Goal: Navigation & Orientation: Understand site structure

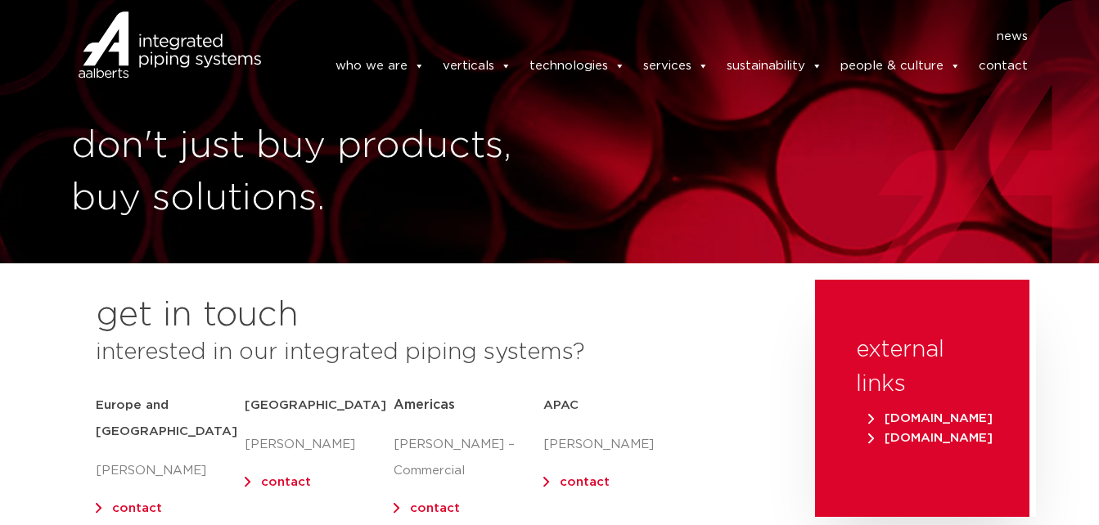
click at [788, 199] on div "don't just buy products, buy solutions." at bounding box center [549, 132] width 1099 height 264
click at [1009, 63] on link "contact" at bounding box center [1003, 66] width 49 height 33
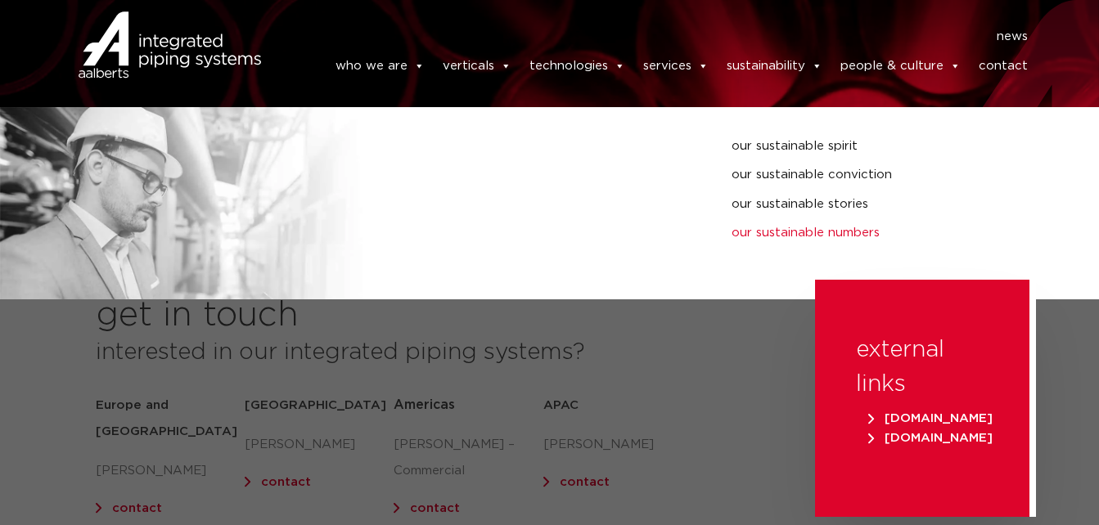
click at [782, 230] on link "our sustainable numbers" at bounding box center [846, 233] width 228 height 21
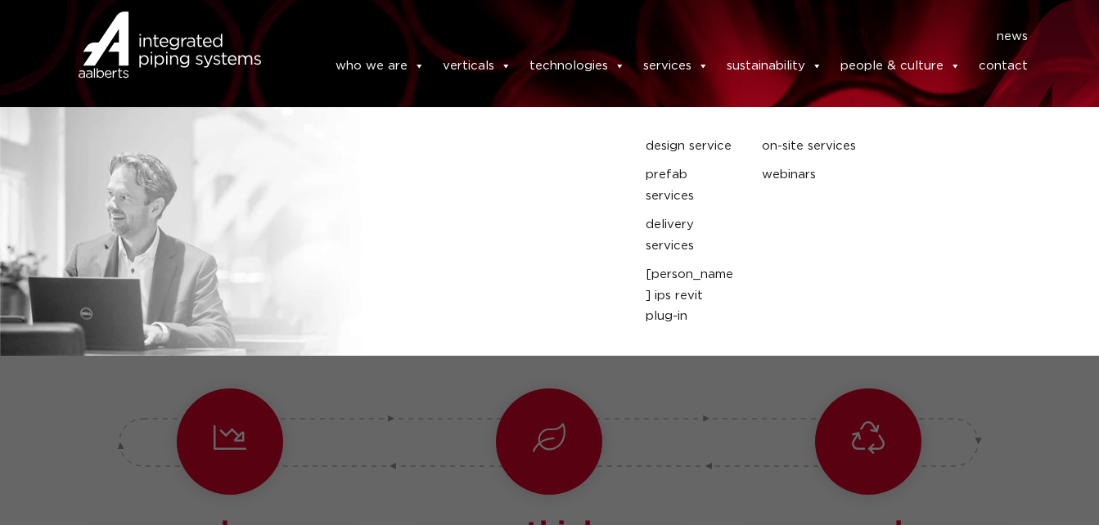
click at [663, 65] on link "services" at bounding box center [675, 66] width 65 height 33
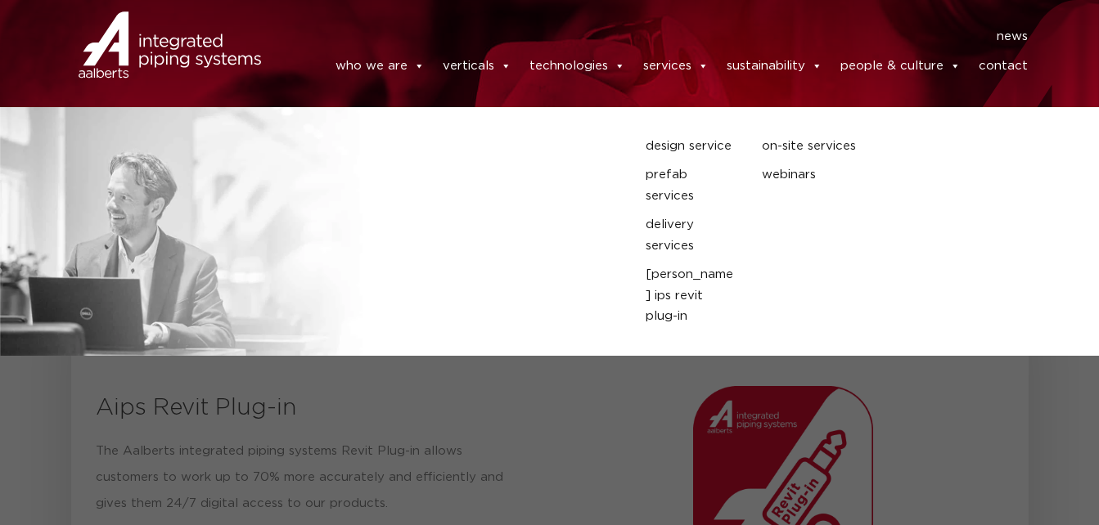
click at [709, 68] on span at bounding box center [703, 66] width 12 height 33
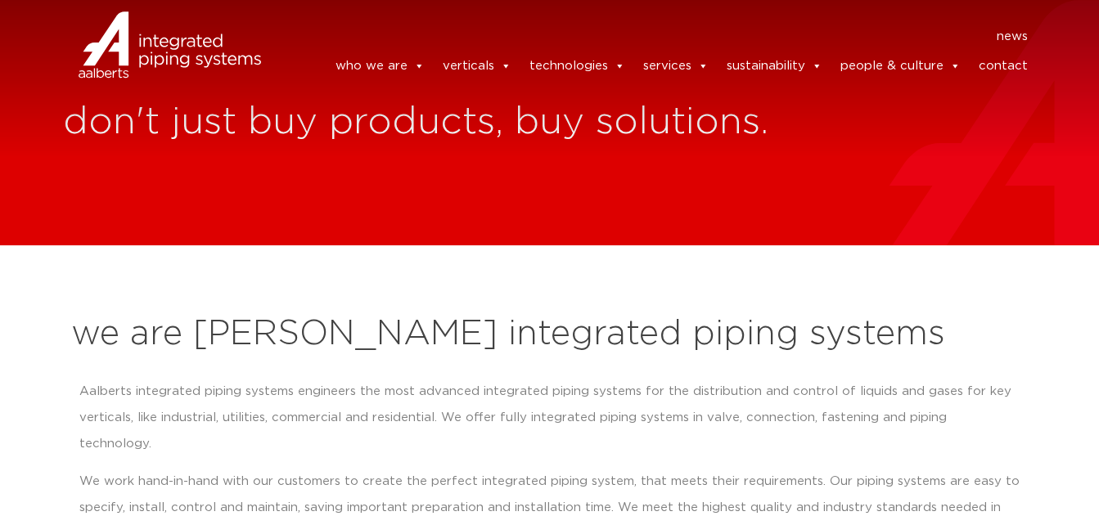
click at [1007, 61] on link "contact" at bounding box center [1003, 66] width 49 height 33
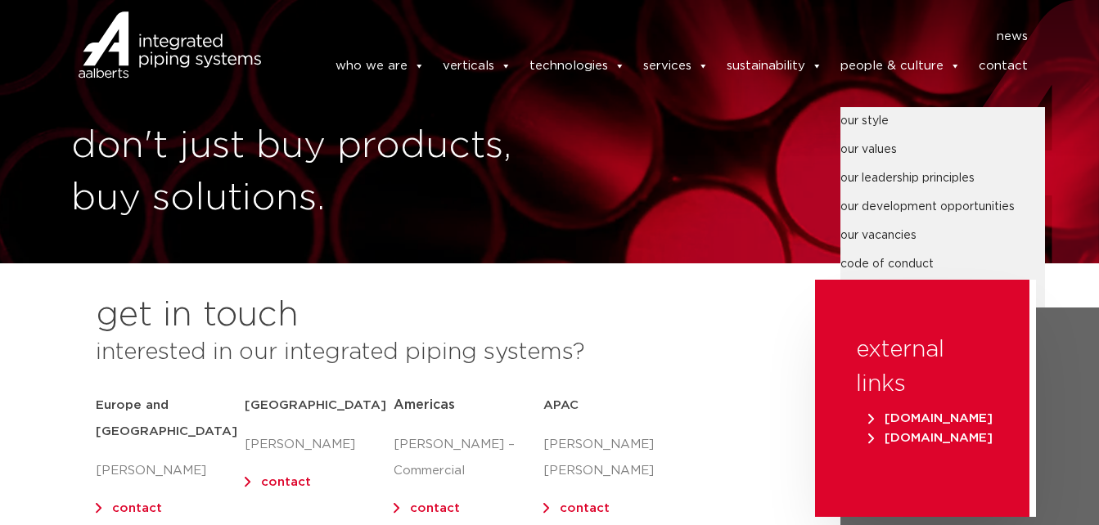
click at [926, 67] on link "people & culture" at bounding box center [901, 66] width 120 height 33
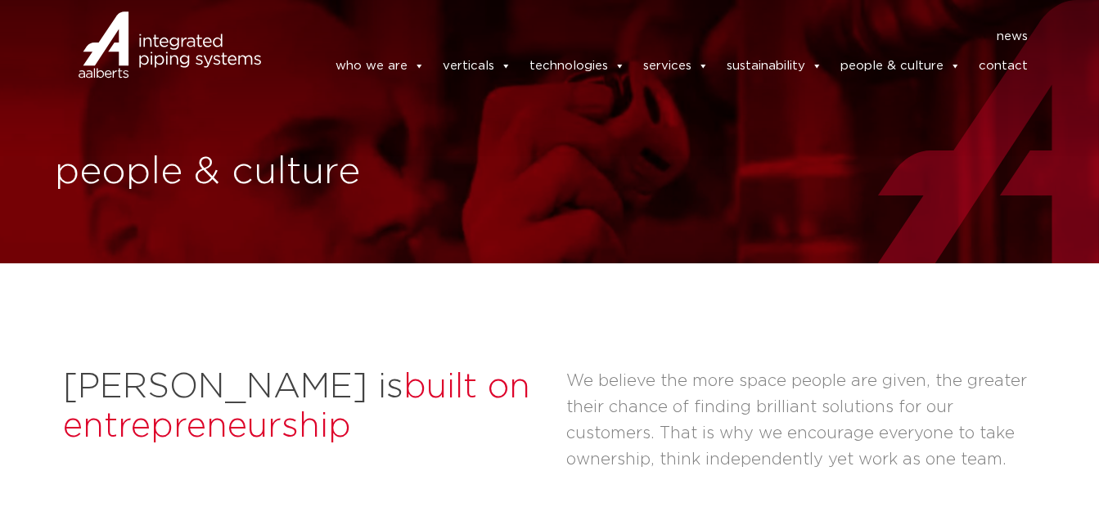
click at [787, 106] on header "news news who we are we are Aalberts integrated piping systems our mission our …" at bounding box center [549, 53] width 1099 height 106
click at [1014, 67] on link "contact" at bounding box center [1003, 66] width 49 height 33
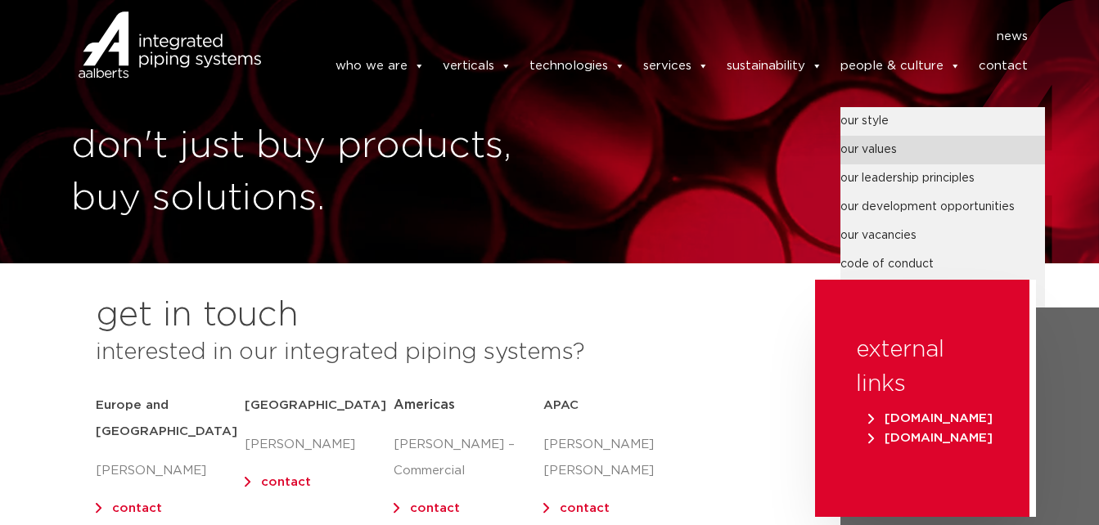
click at [891, 158] on link "our values" at bounding box center [943, 150] width 205 height 29
click at [957, 65] on span at bounding box center [955, 66] width 12 height 33
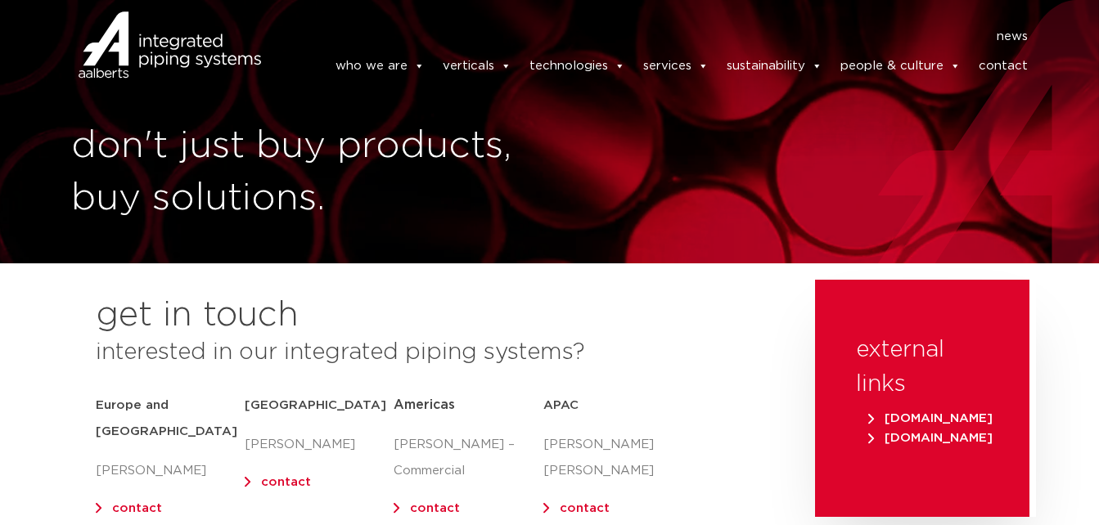
click at [957, 65] on span at bounding box center [955, 66] width 12 height 33
click at [998, 67] on link "contact" at bounding box center [1003, 66] width 49 height 33
click at [1008, 67] on link "contact" at bounding box center [1003, 66] width 49 height 33
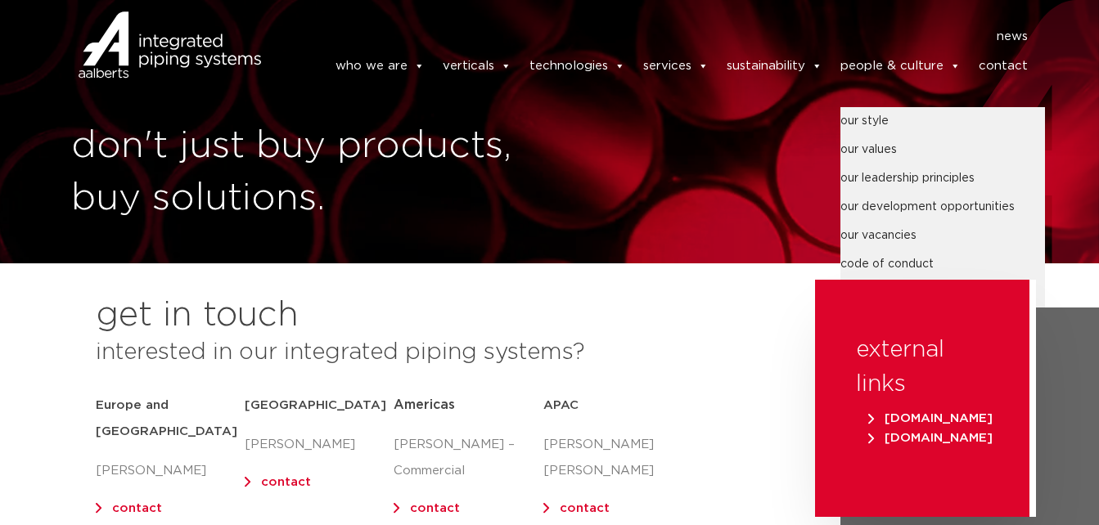
click at [918, 69] on link "people & culture" at bounding box center [901, 66] width 120 height 33
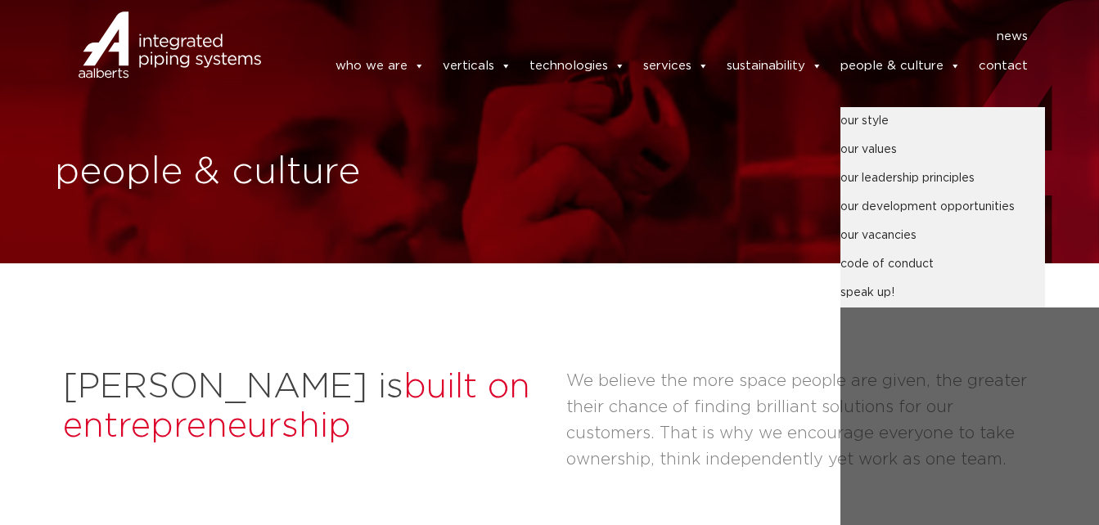
click at [921, 67] on link "people & culture" at bounding box center [901, 66] width 120 height 33
click at [914, 142] on link "our values" at bounding box center [943, 150] width 205 height 29
click at [893, 178] on link "our leadership principles" at bounding box center [943, 179] width 205 height 29
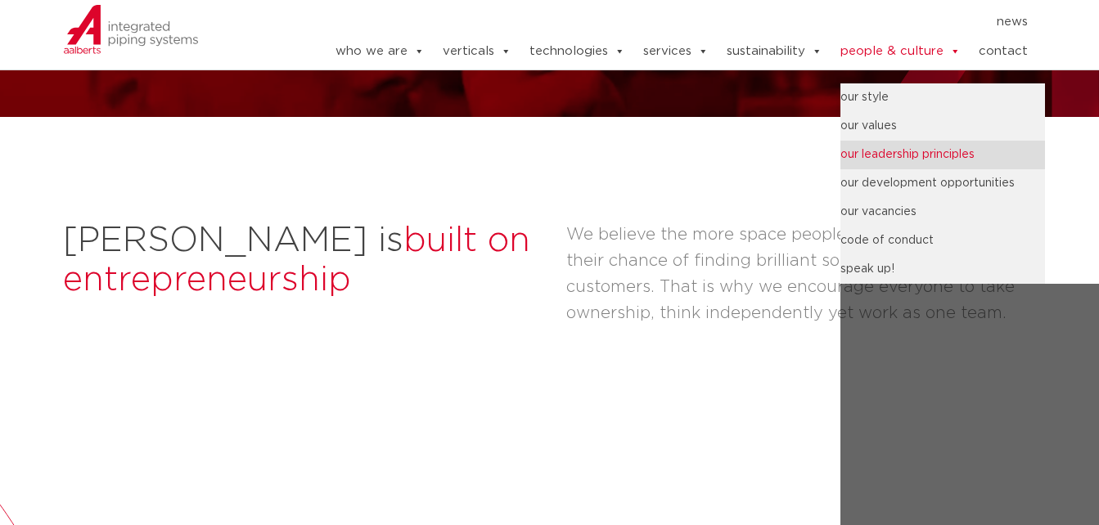
scroll to position [164, 0]
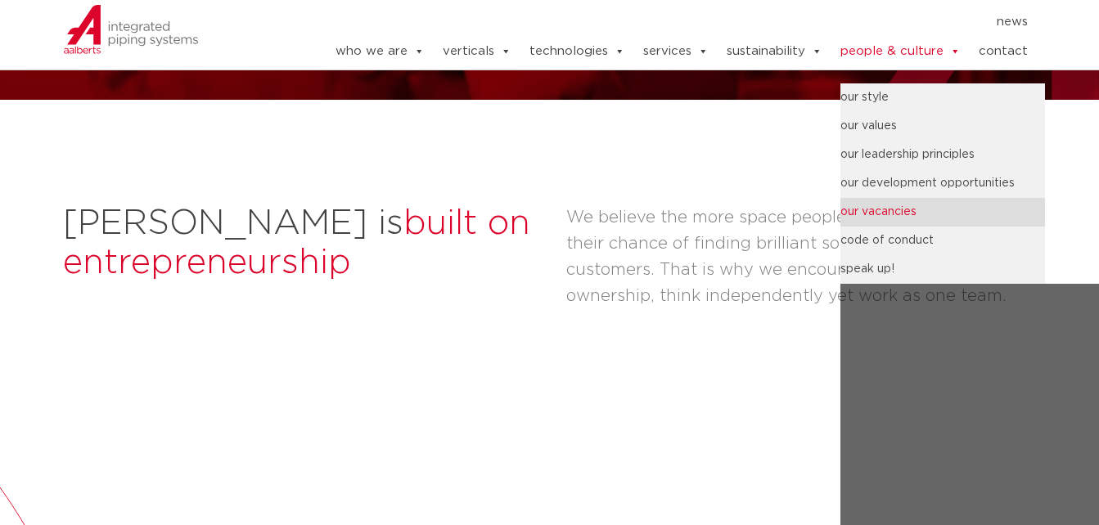
click at [887, 208] on link "our vacancies" at bounding box center [943, 212] width 205 height 29
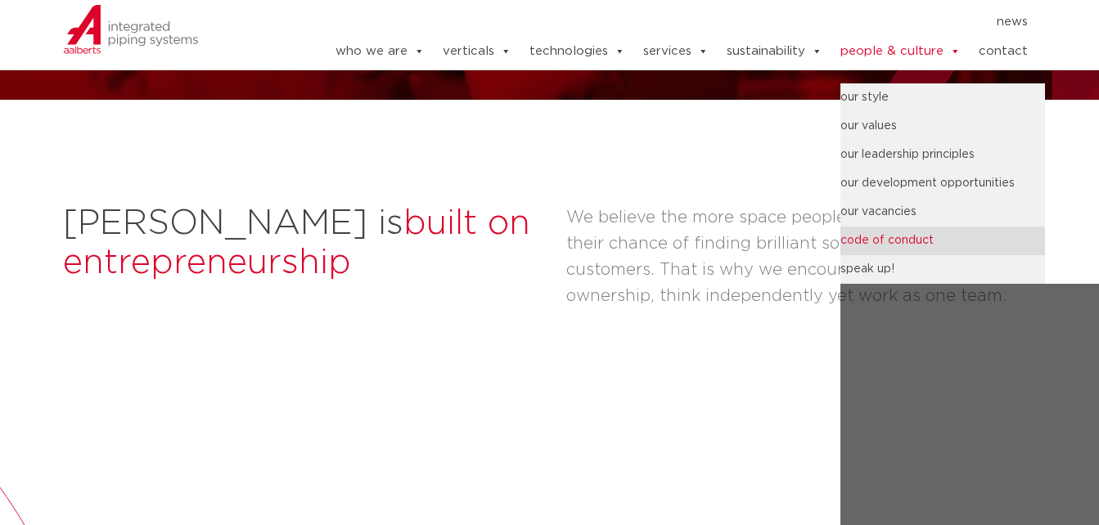
click at [888, 240] on link "code of conduct" at bounding box center [943, 241] width 205 height 29
